Goal: Task Accomplishment & Management: Use online tool/utility

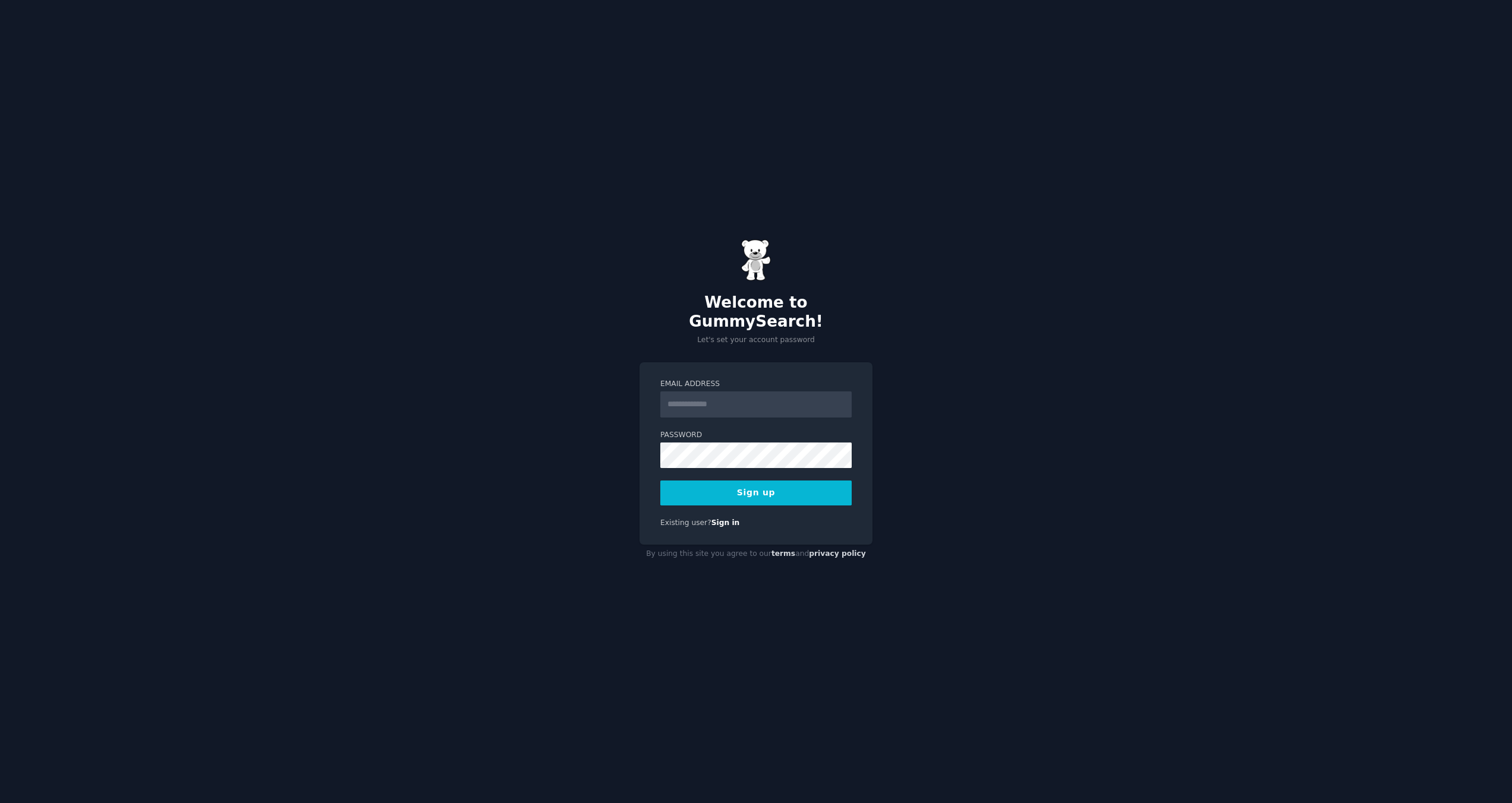
click at [741, 363] on div "Email Address Password Sign up Existing user? Sign in" at bounding box center [756, 454] width 233 height 183
click at [730, 392] on input "Email Address" at bounding box center [756, 405] width 192 height 26
type input "**********"
click at [761, 392] on input "**********" at bounding box center [756, 405] width 192 height 26
click at [773, 480] on button "Sign up" at bounding box center [756, 493] width 192 height 25
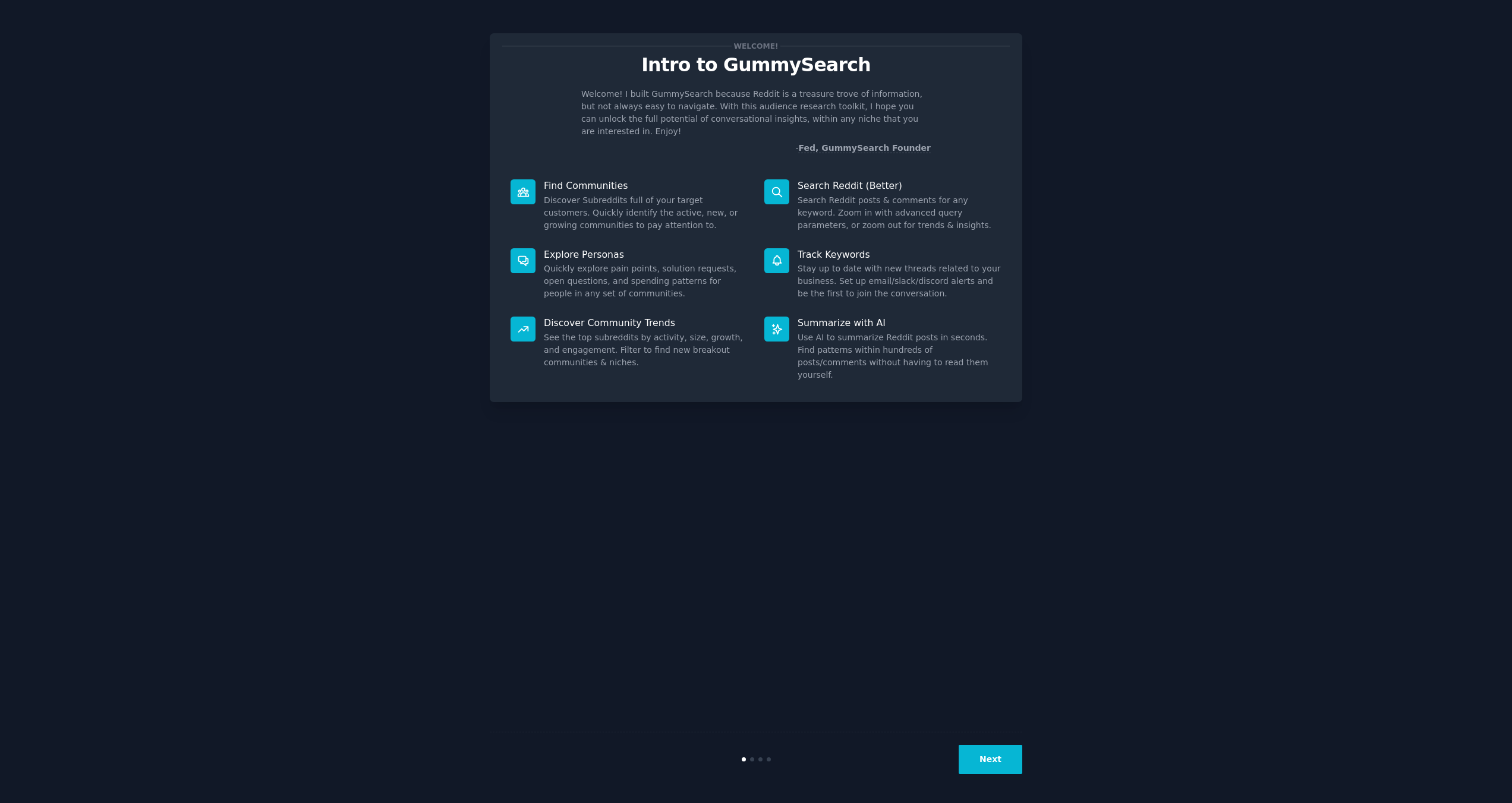
click at [971, 769] on button "Next" at bounding box center [990, 760] width 64 height 29
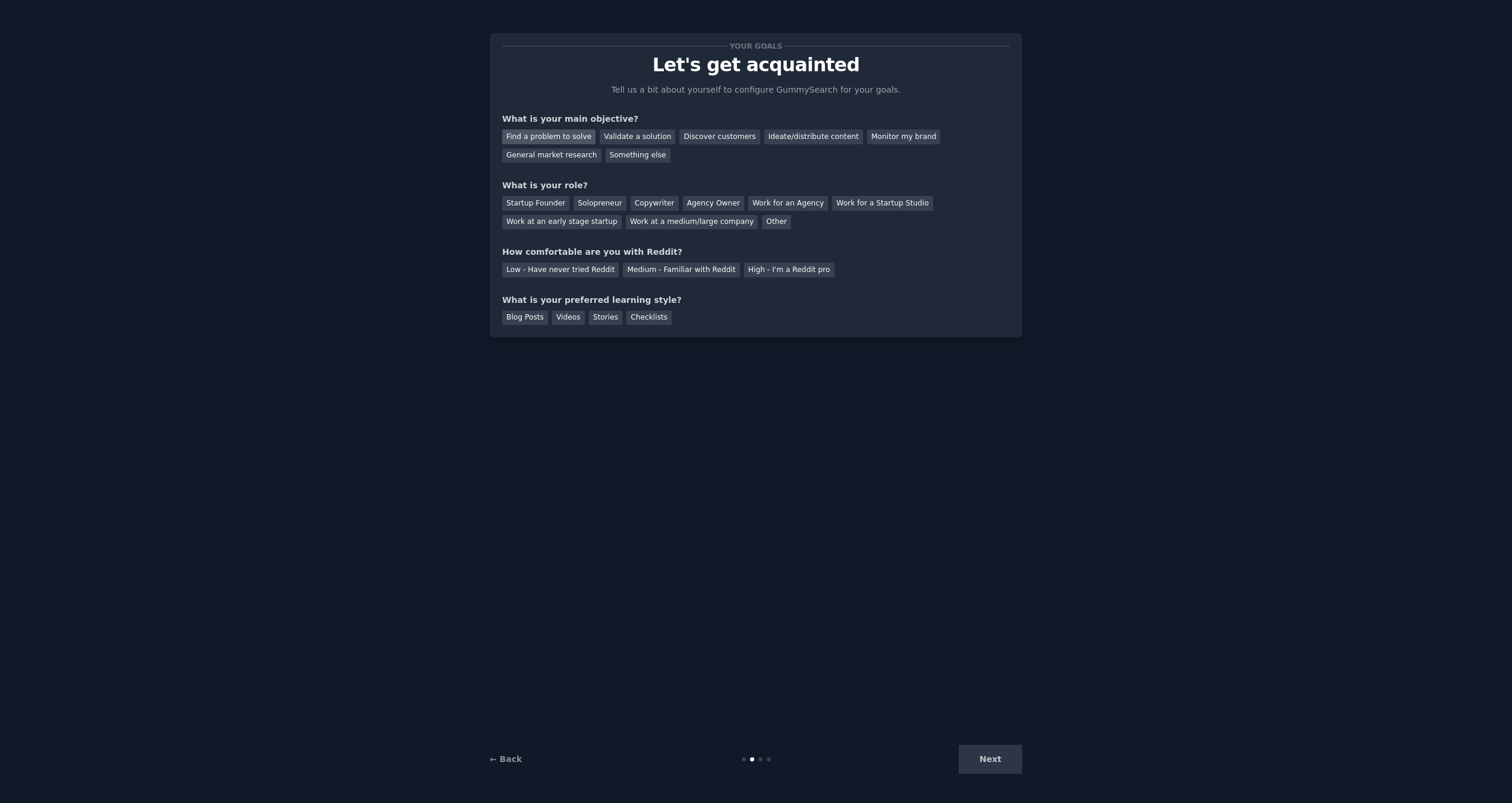
click at [578, 140] on div "Find a problem to solve" at bounding box center [549, 137] width 94 height 15
click at [618, 142] on div "Validate a solution" at bounding box center [637, 137] width 76 height 15
click at [562, 133] on div "Find a problem to solve" at bounding box center [549, 137] width 94 height 15
click at [547, 200] on div "Startup Founder" at bounding box center [536, 203] width 67 height 15
drag, startPoint x: 678, startPoint y: 269, endPoint x: 684, endPoint y: 272, distance: 6.7
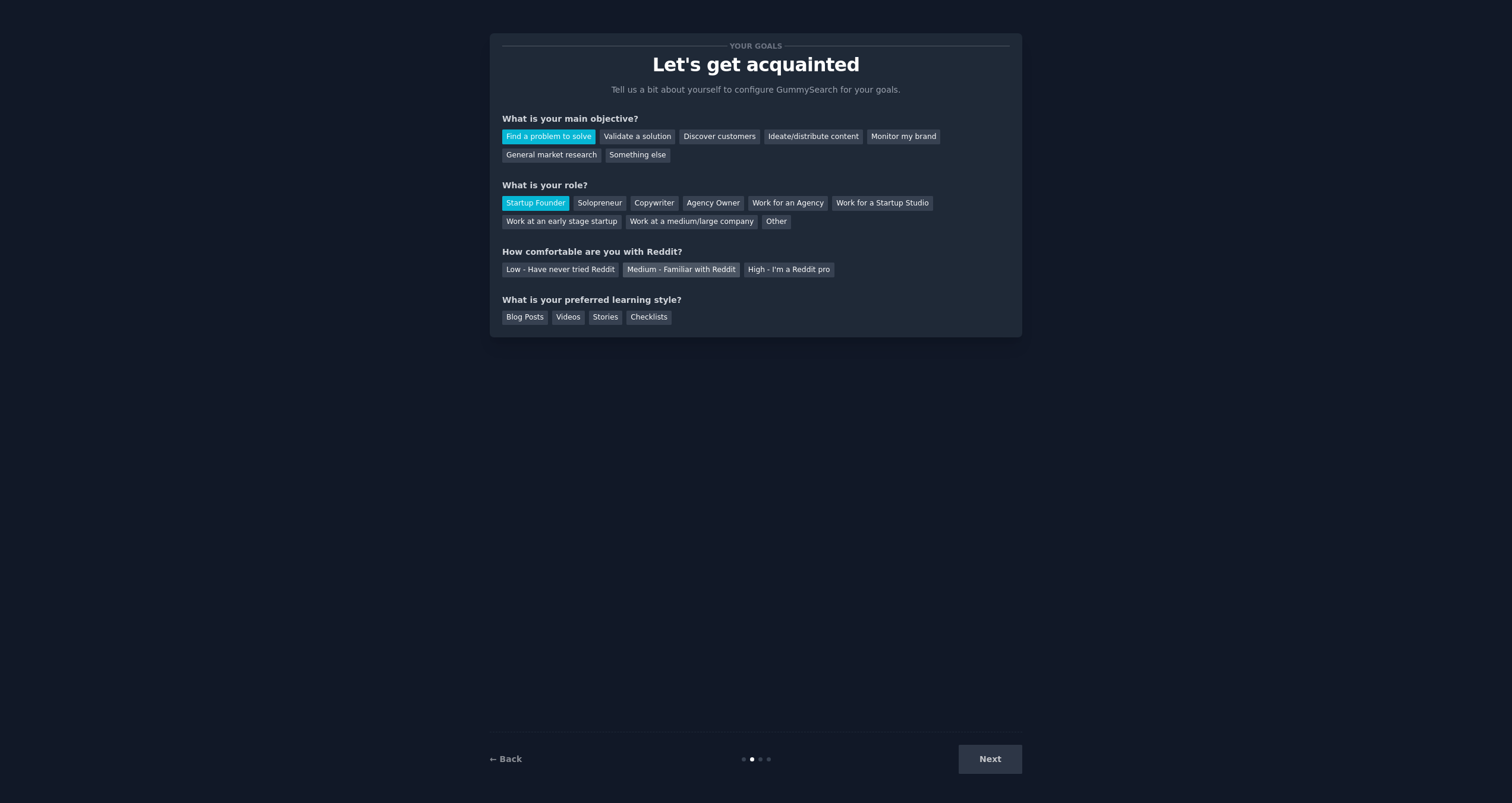
click at [678, 269] on div "Medium - Familiar with Reddit" at bounding box center [681, 270] width 117 height 15
click at [521, 322] on div "Blog Posts" at bounding box center [525, 318] width 45 height 15
click at [985, 750] on button "Next" at bounding box center [990, 760] width 64 height 29
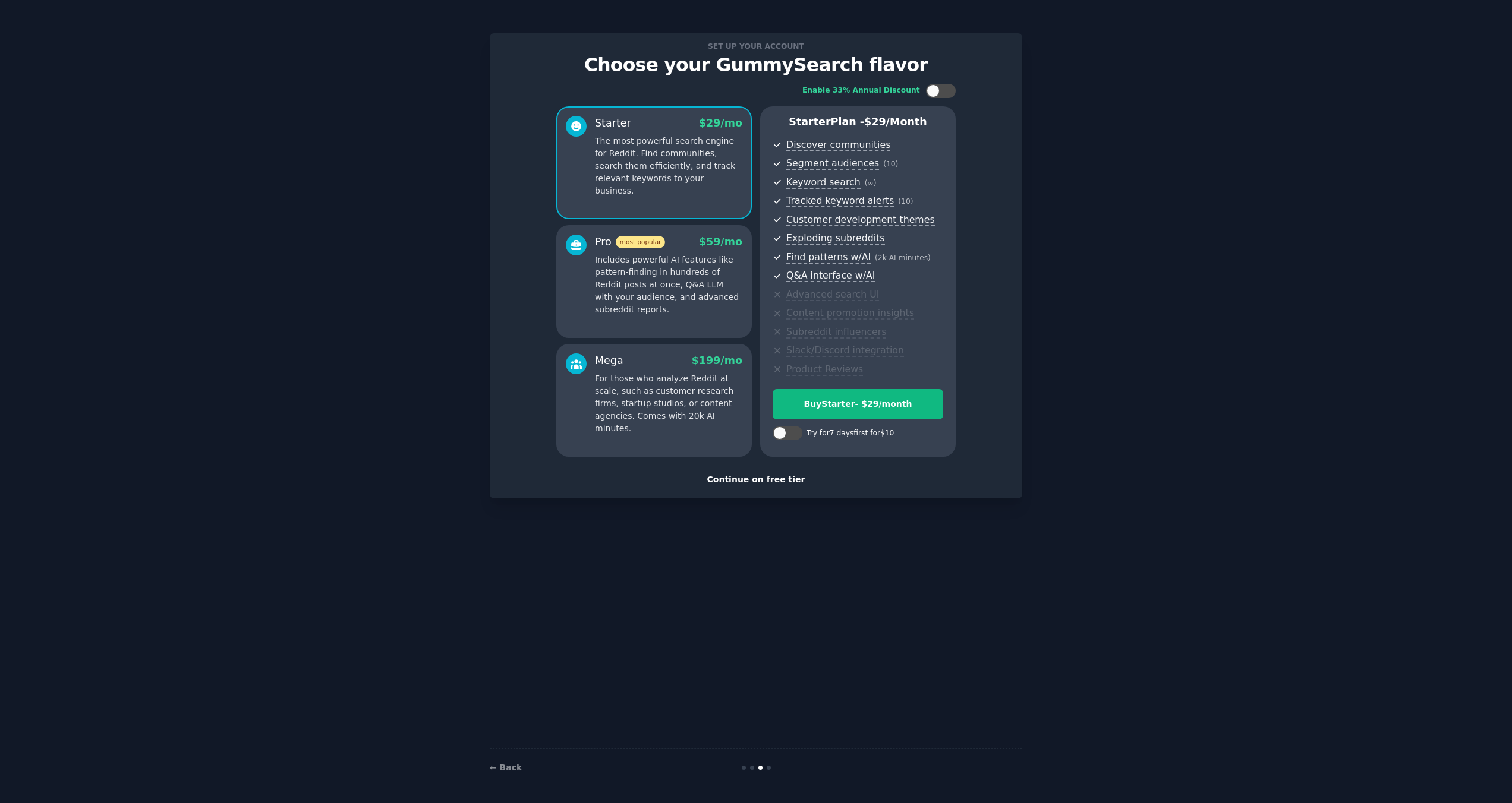
click at [749, 479] on div "Continue on free tier" at bounding box center [756, 479] width 508 height 13
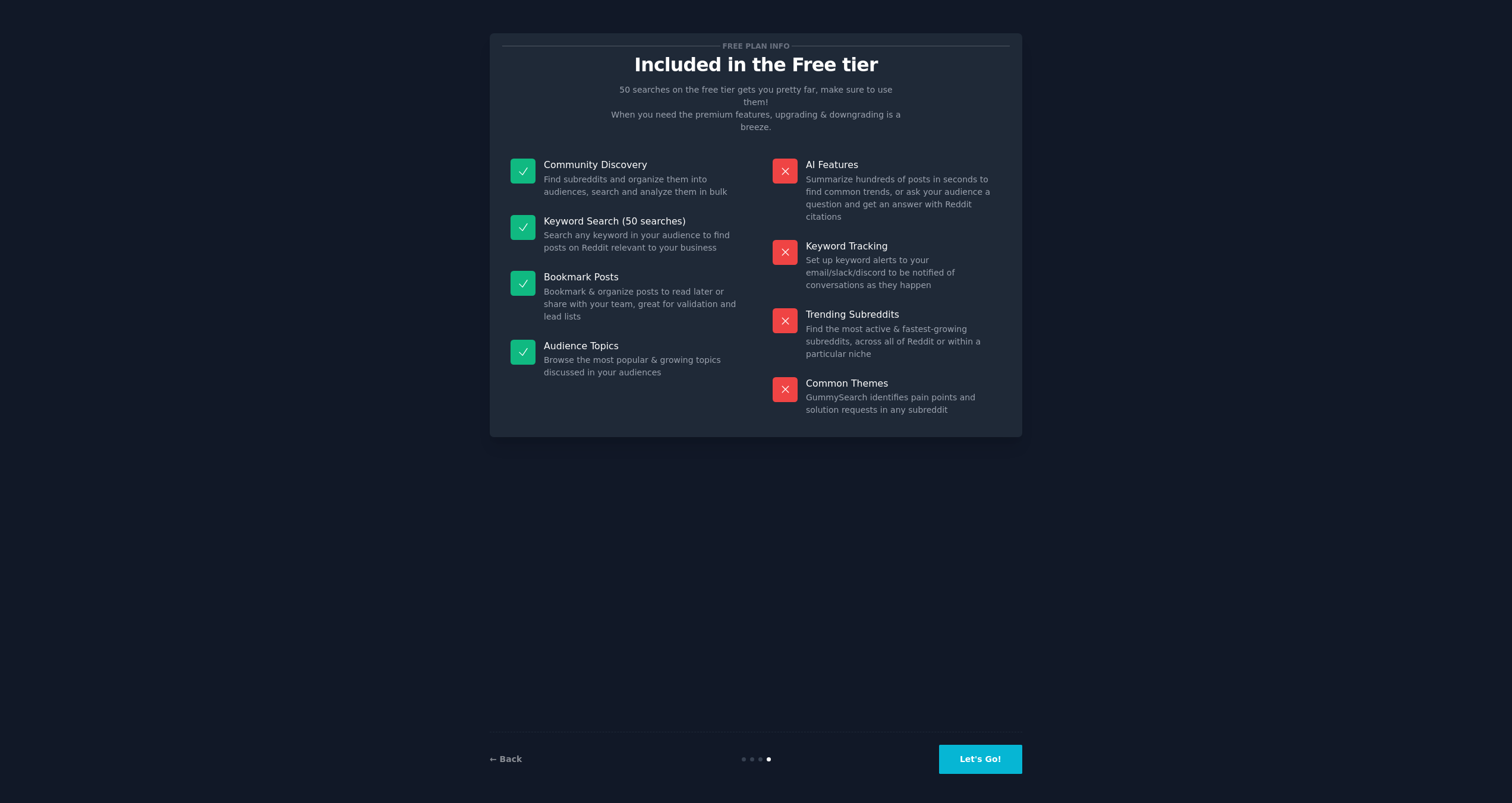
click at [970, 756] on button "Let's Go!" at bounding box center [981, 760] width 83 height 29
